Goal: Task Accomplishment & Management: Manage account settings

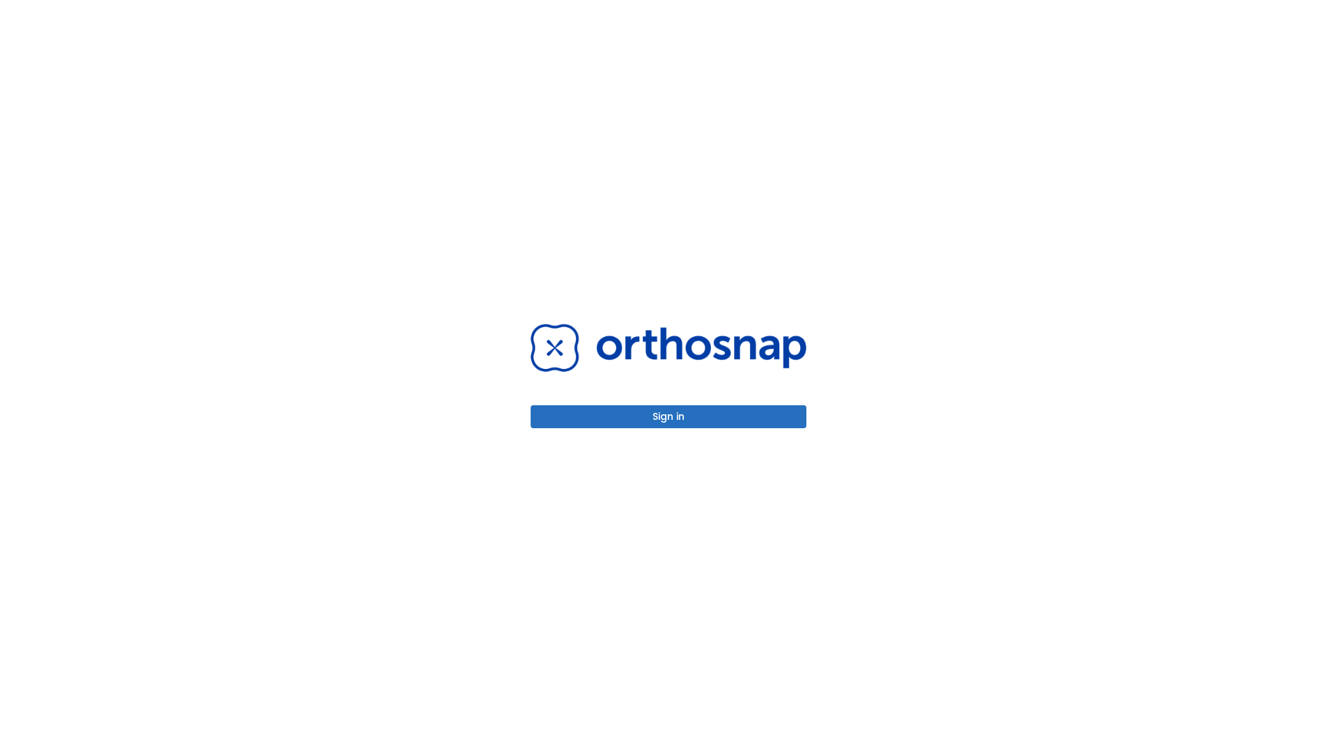
click at [668, 416] on button "Sign in" at bounding box center [669, 416] width 276 height 23
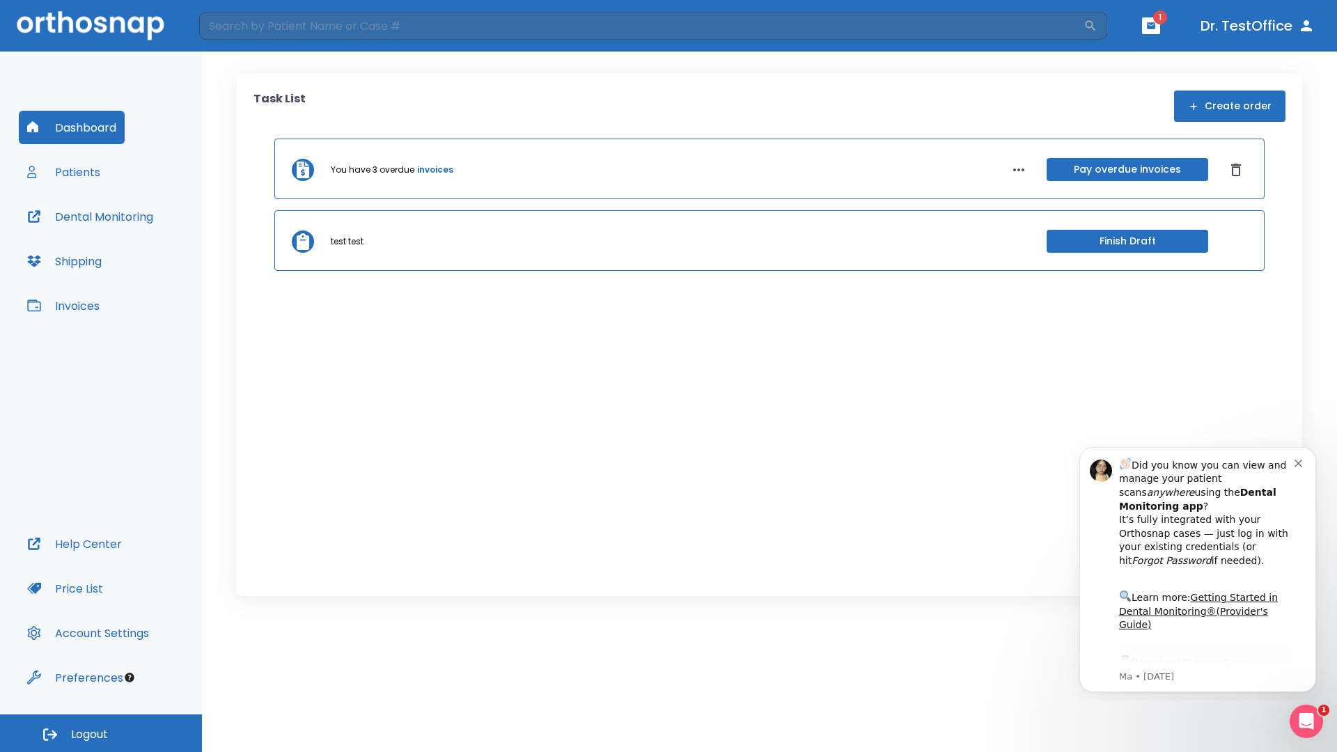
click at [101, 733] on span "Logout" at bounding box center [89, 734] width 37 height 15
